Goal: Transaction & Acquisition: Download file/media

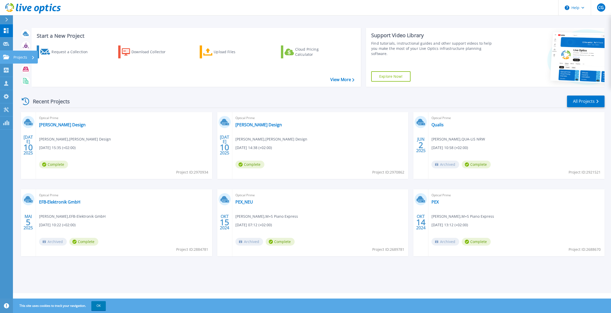
click at [20, 55] on p "Projects" at bounding box center [20, 57] width 14 height 13
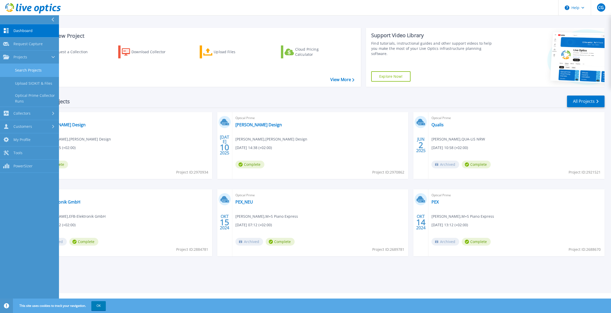
click at [29, 66] on link "Search Projects" at bounding box center [29, 70] width 59 height 13
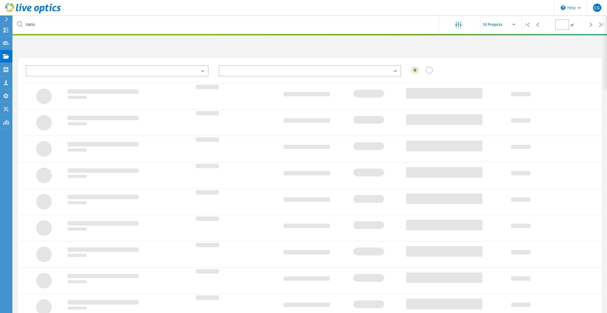
type input "1"
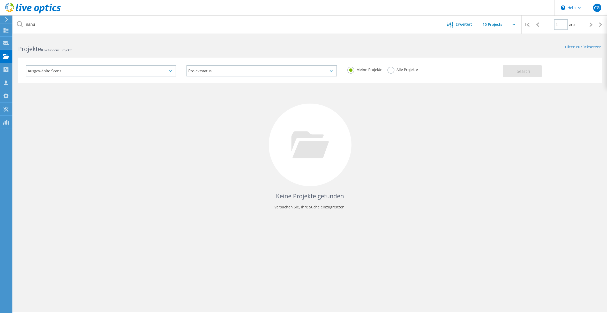
click at [392, 70] on label "Alle Projekte" at bounding box center [402, 69] width 31 height 5
click at [0, 0] on input "Alle Projekte" at bounding box center [0, 0] width 0 height 0
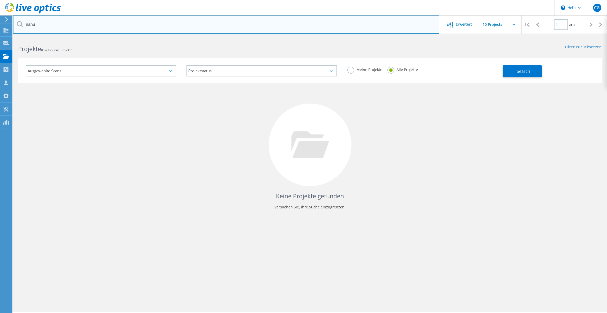
drag, startPoint x: 42, startPoint y: 23, endPoint x: 13, endPoint y: 25, distance: 28.2
click at [13, 25] on input "nanu" at bounding box center [226, 25] width 426 height 18
type input "3a"
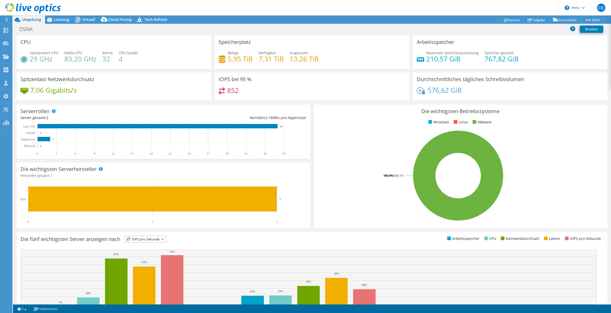
select select "USD"
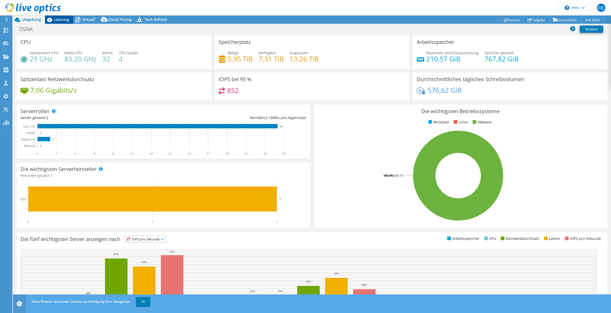
click at [62, 20] on span "Leistung" at bounding box center [61, 19] width 15 height 5
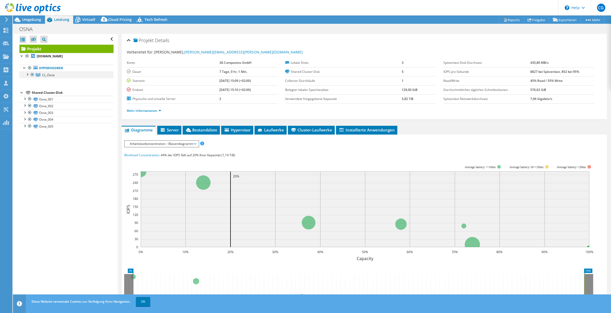
click at [28, 74] on div at bounding box center [27, 74] width 5 height 5
click at [35, 18] on span "Umgebung" at bounding box center [31, 19] width 19 height 5
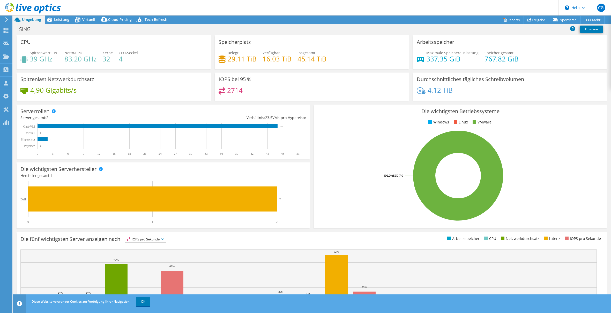
select select "USD"
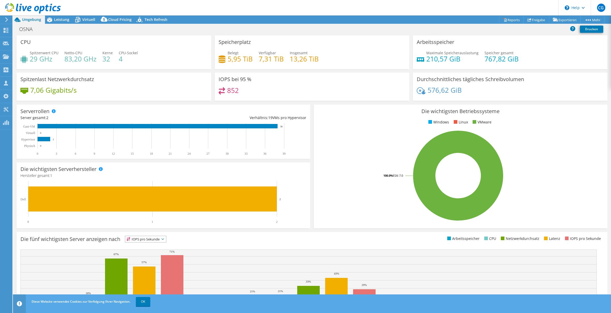
select select "USD"
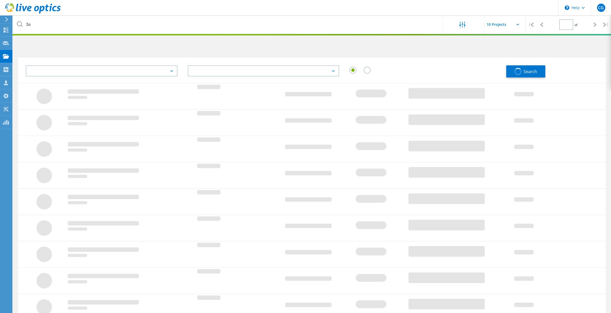
type input "1"
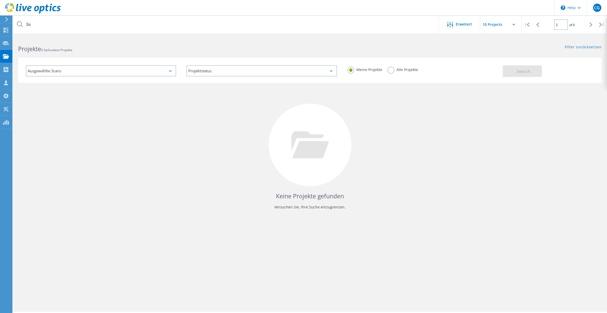
click at [387, 71] on label "Alle Projekte" at bounding box center [402, 69] width 31 height 5
click at [0, 0] on input "Alle Projekte" at bounding box center [0, 0] width 0 height 0
click at [512, 69] on button "Search" at bounding box center [522, 71] width 39 height 12
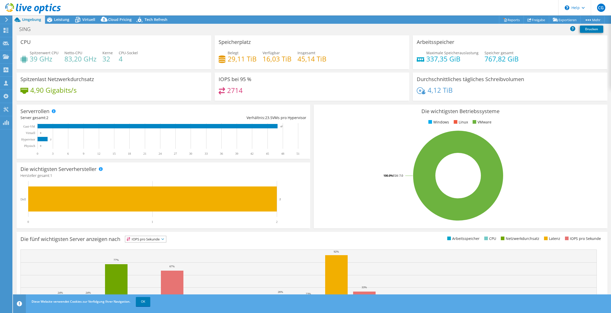
select select "USD"
click at [510, 21] on link "Reports" at bounding box center [511, 20] width 25 height 8
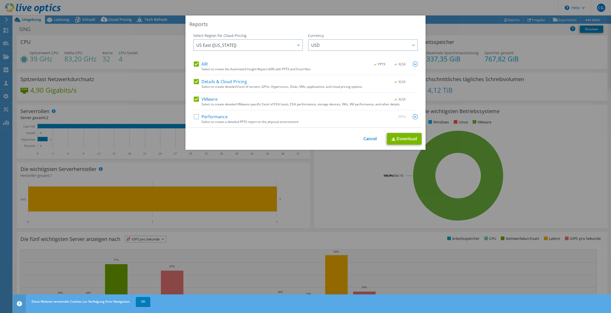
click at [194, 117] on label "Performance" at bounding box center [211, 116] width 34 height 5
click at [0, 0] on input "Performance" at bounding box center [0, 0] width 0 height 0
click at [395, 139] on link "Download" at bounding box center [404, 139] width 35 height 12
click at [234, 46] on span "US East ([US_STATE])" at bounding box center [249, 45] width 106 height 11
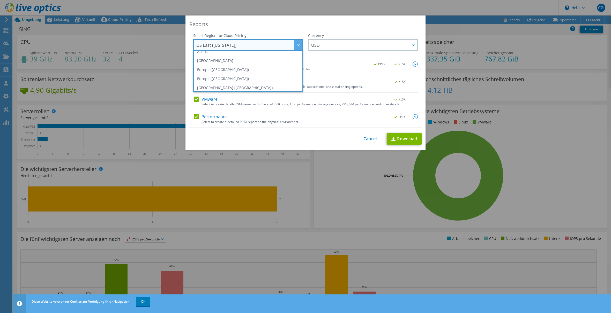
scroll to position [52, 0]
click at [235, 65] on li "Europe ([GEOGRAPHIC_DATA])" at bounding box center [247, 67] width 107 height 9
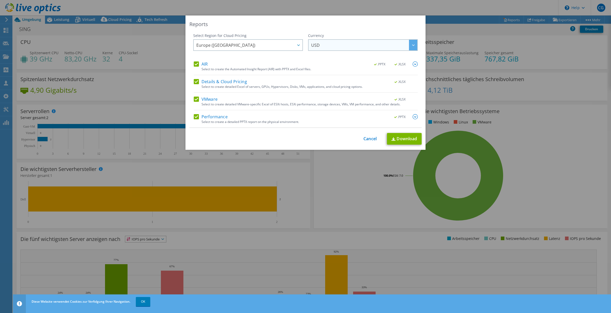
click at [331, 43] on span "USD" at bounding box center [364, 45] width 106 height 11
click at [327, 76] on li "EUR" at bounding box center [362, 76] width 107 height 9
click at [405, 138] on link "Download" at bounding box center [404, 139] width 35 height 12
click at [368, 139] on link "Cancel" at bounding box center [369, 139] width 13 height 5
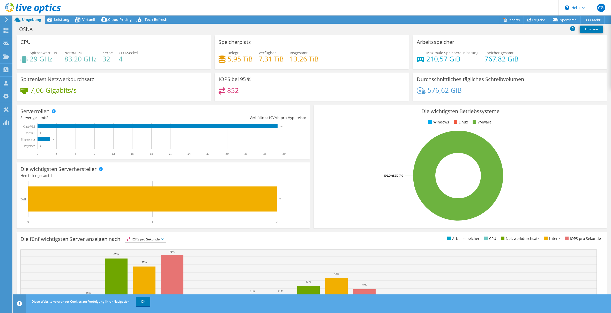
select select "USD"
click at [506, 20] on link "Reports" at bounding box center [511, 20] width 25 height 8
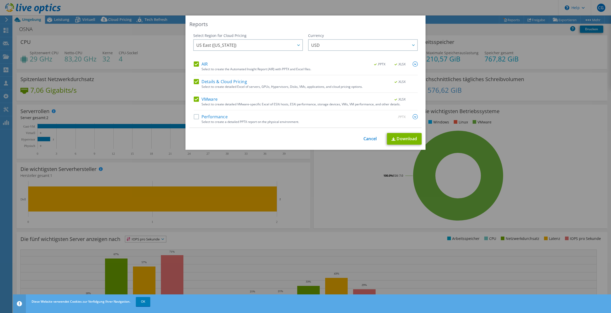
click at [195, 118] on label "Performance" at bounding box center [211, 116] width 34 height 5
click at [0, 0] on input "Performance" at bounding box center [0, 0] width 0 height 0
click at [241, 48] on span "US East ([US_STATE])" at bounding box center [249, 45] width 106 height 11
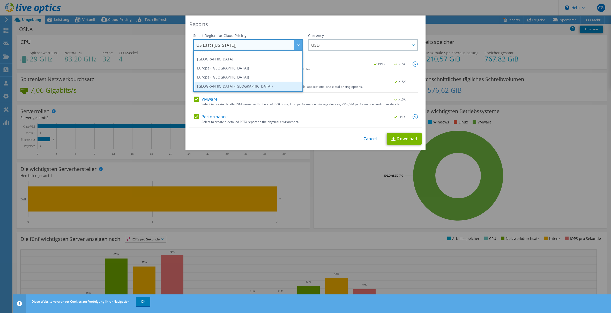
scroll to position [44, 0]
click at [239, 74] on li "Europe ([GEOGRAPHIC_DATA])" at bounding box center [247, 75] width 107 height 9
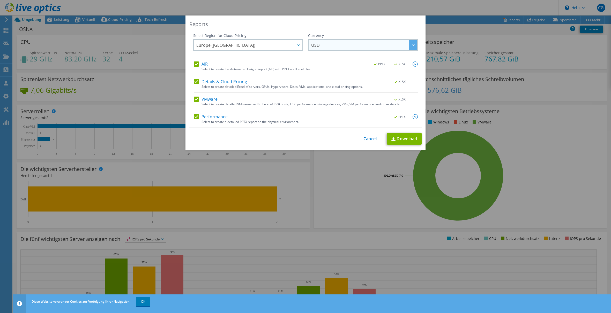
click at [335, 46] on span "USD" at bounding box center [364, 45] width 106 height 11
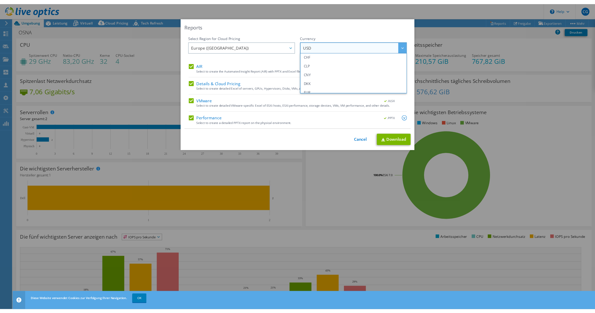
scroll to position [52, 0]
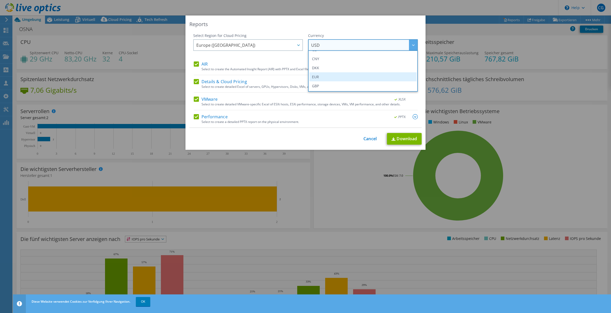
click at [334, 74] on li "EUR" at bounding box center [362, 76] width 107 height 9
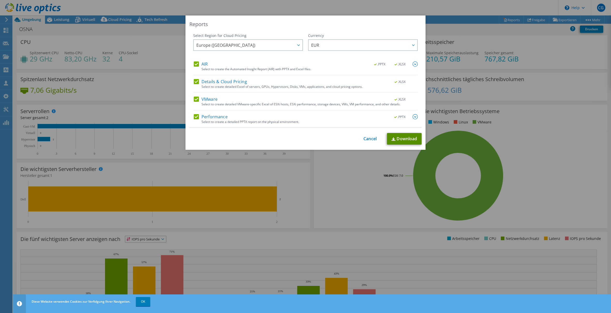
click at [398, 139] on link "Download" at bounding box center [404, 139] width 35 height 12
click at [368, 139] on link "Cancel" at bounding box center [369, 139] width 13 height 5
